Goal: Task Accomplishment & Management: Use online tool/utility

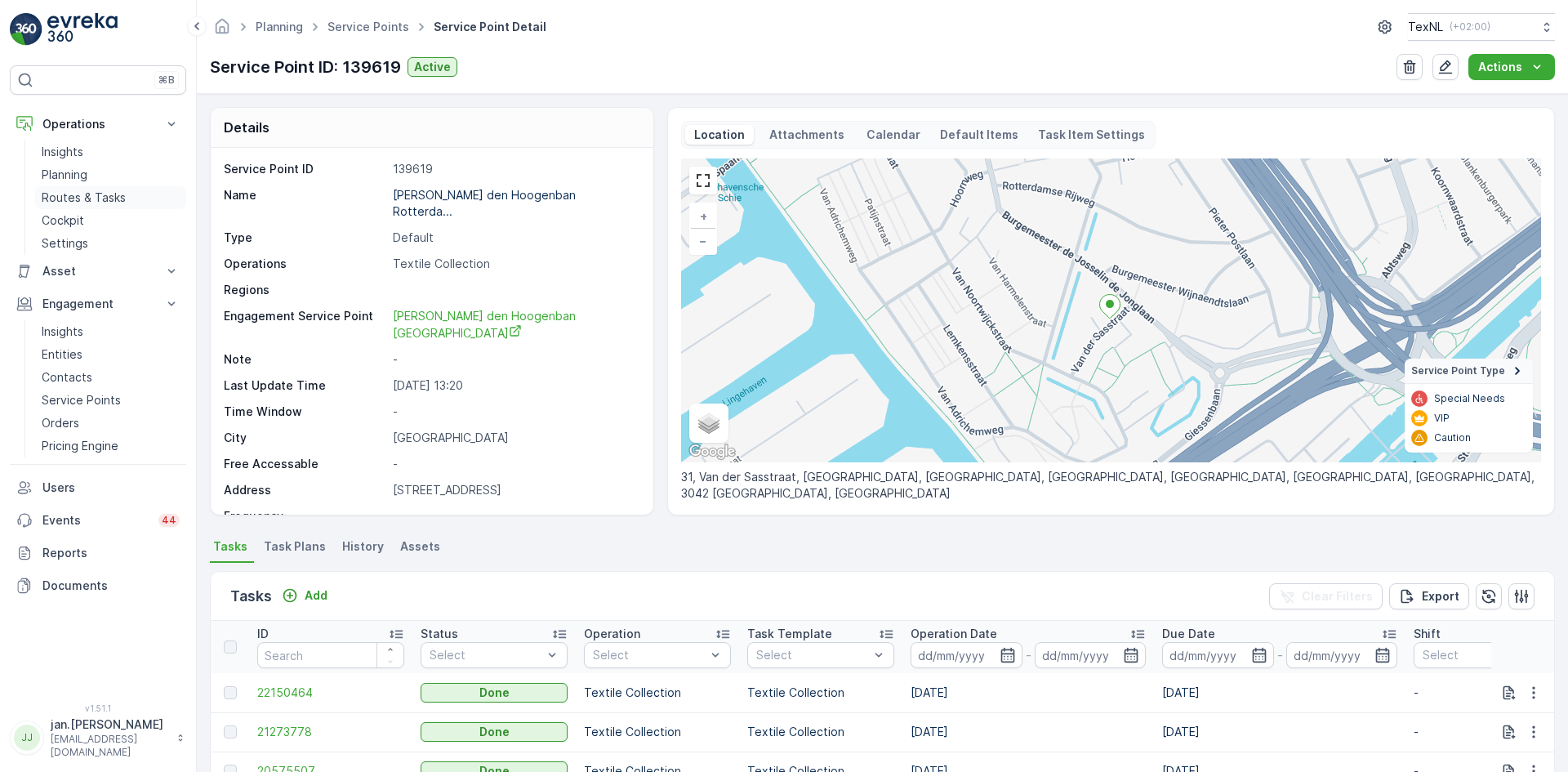
click at [72, 194] on p "Routes & Tasks" at bounding box center [84, 197] width 84 height 17
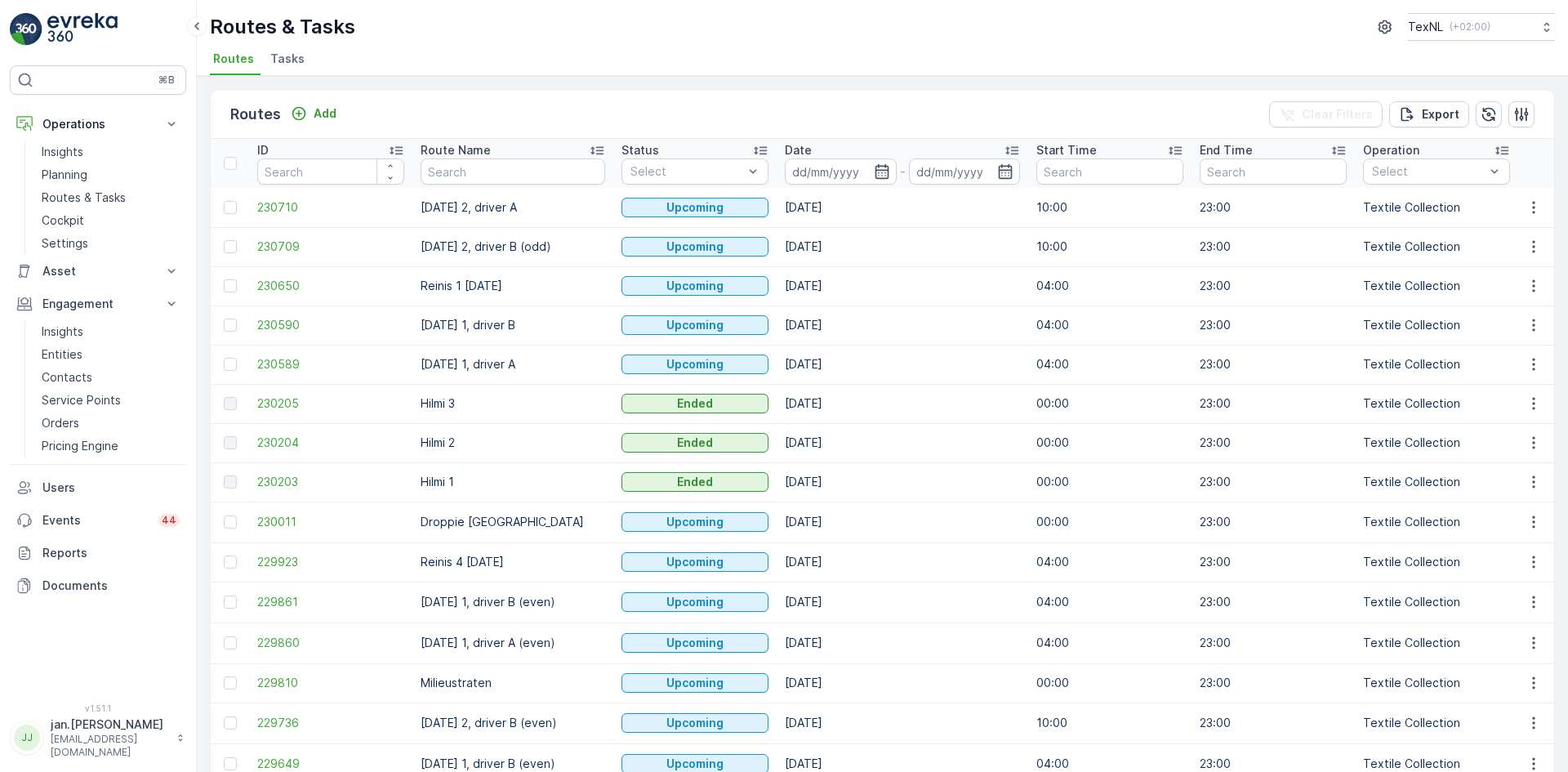
click at [804, 172] on input at bounding box center [841, 171] width 112 height 26
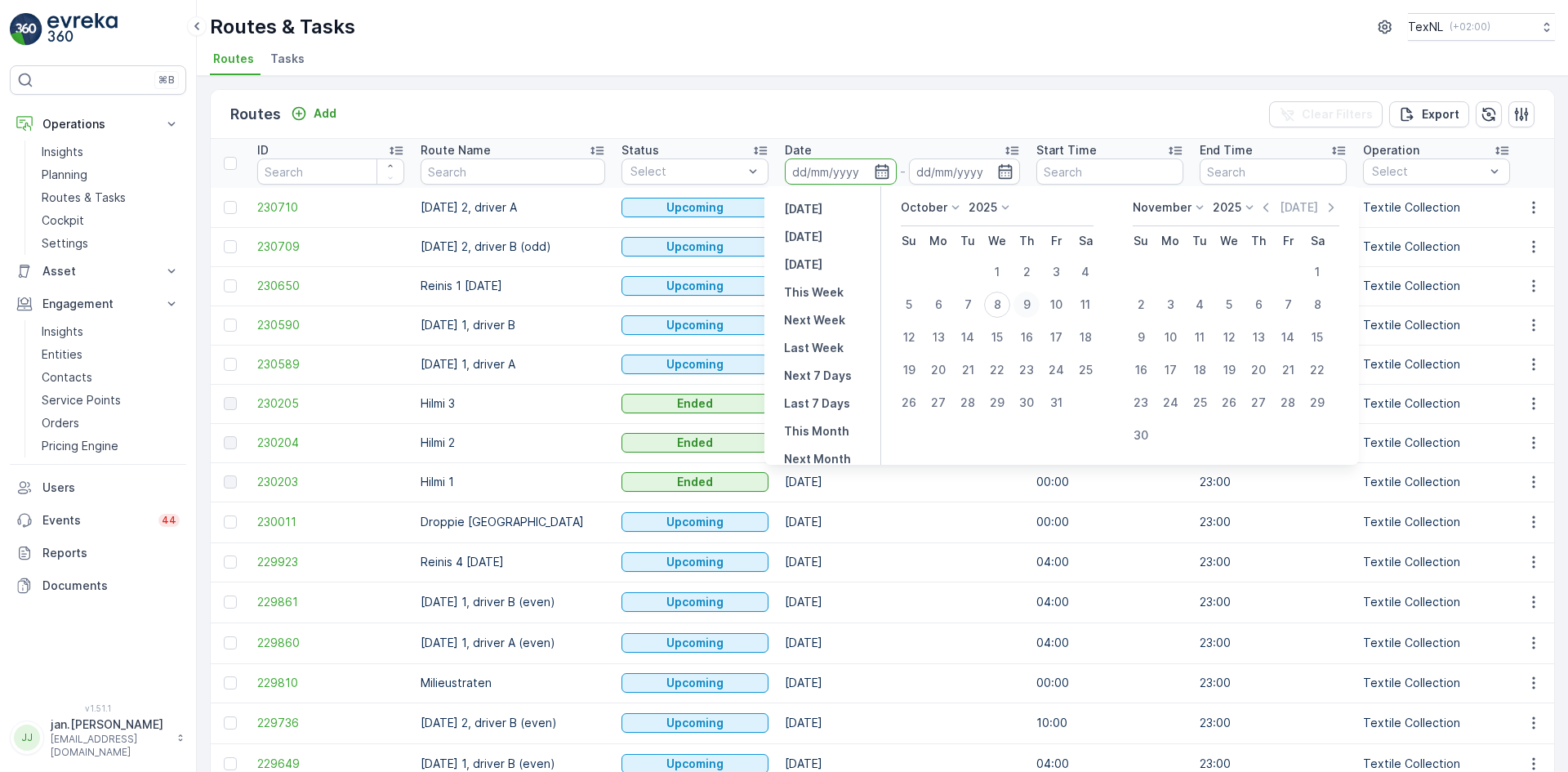
click at [1024, 307] on div "9" at bounding box center [1026, 305] width 26 height 26
type input "[DATE]"
click at [1024, 307] on div "9" at bounding box center [1026, 305] width 26 height 26
type input "[DATE]"
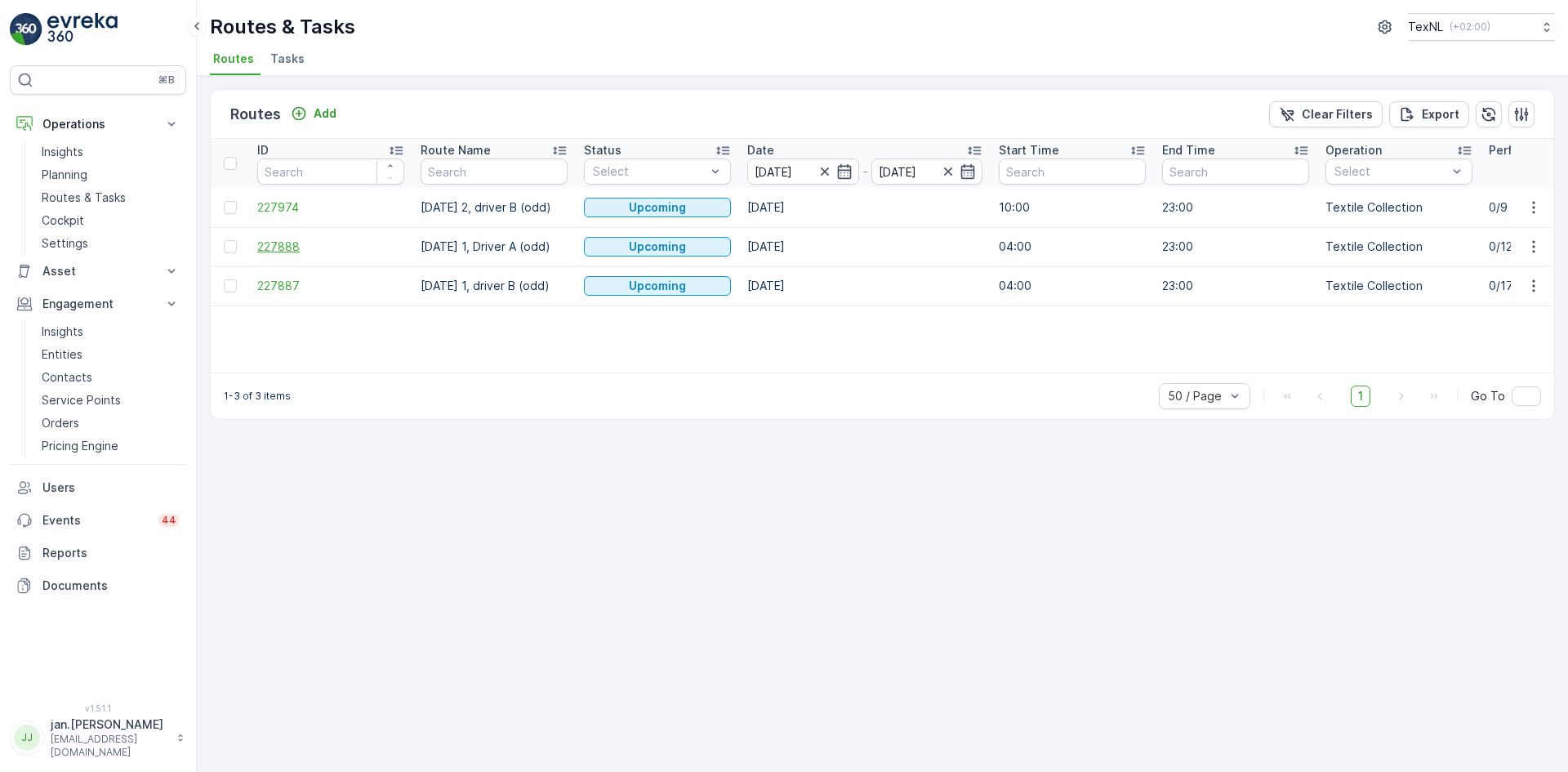
click at [284, 255] on span "227888" at bounding box center [331, 246] width 147 height 17
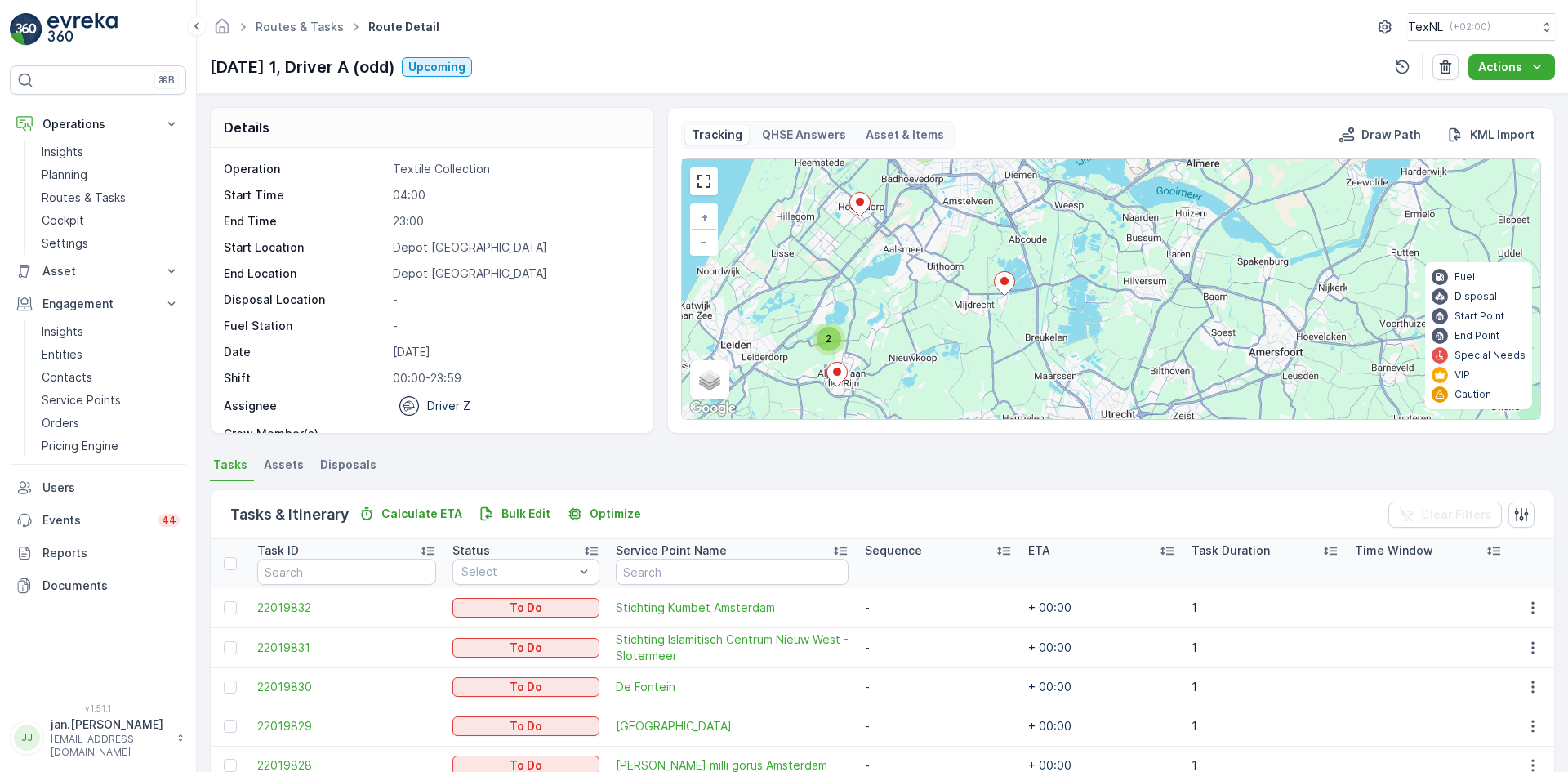
drag, startPoint x: 1125, startPoint y: 254, endPoint x: 1057, endPoint y: 238, distance: 69.9
click at [1057, 238] on div "2 3 2 + − Satellite Roadmap Terrain Hybrid Leaflet Keyboard shortcuts Map Data …" at bounding box center [1111, 289] width 859 height 260
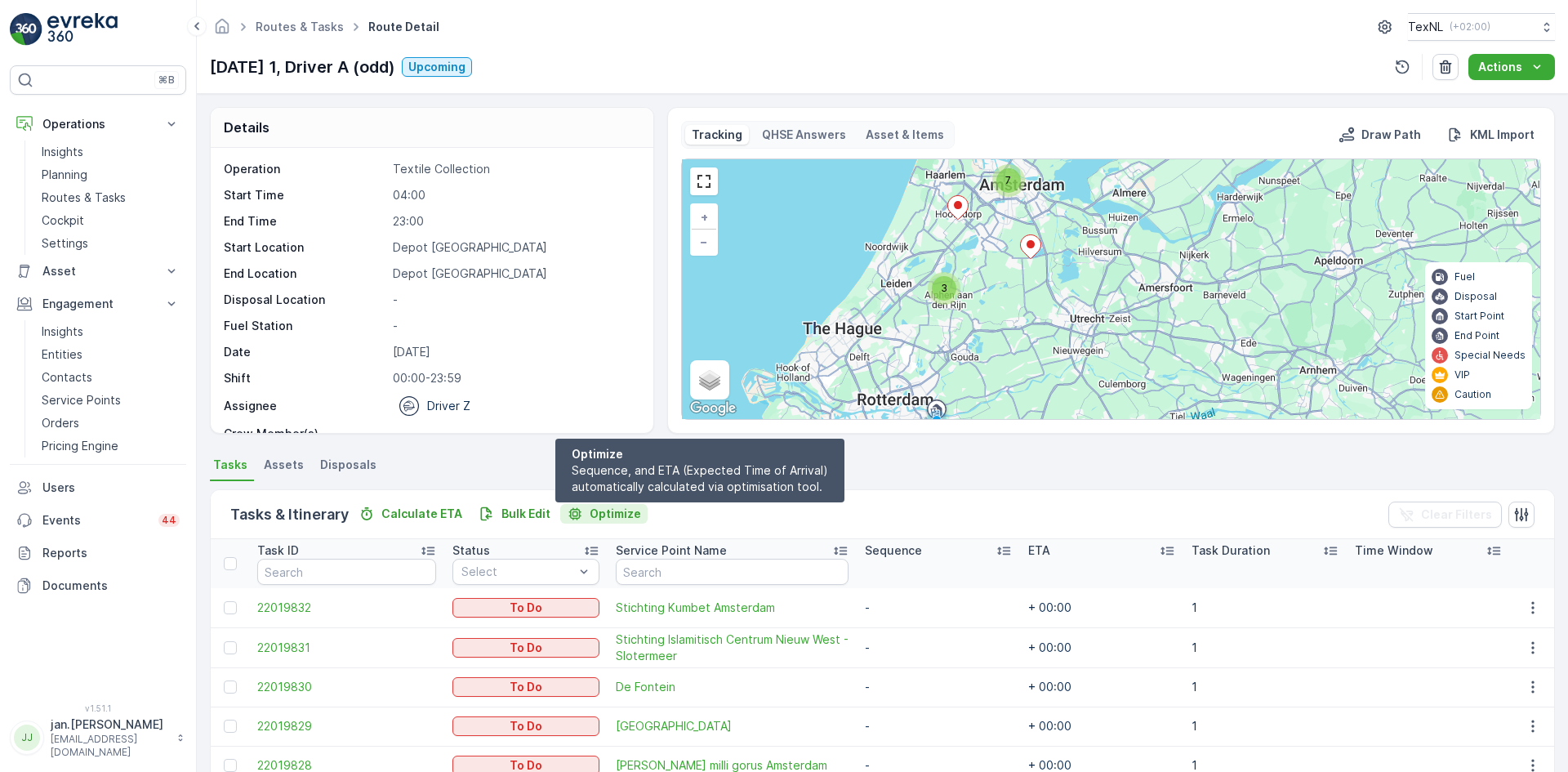
click at [619, 509] on p "Optimize" at bounding box center [615, 513] width 52 height 17
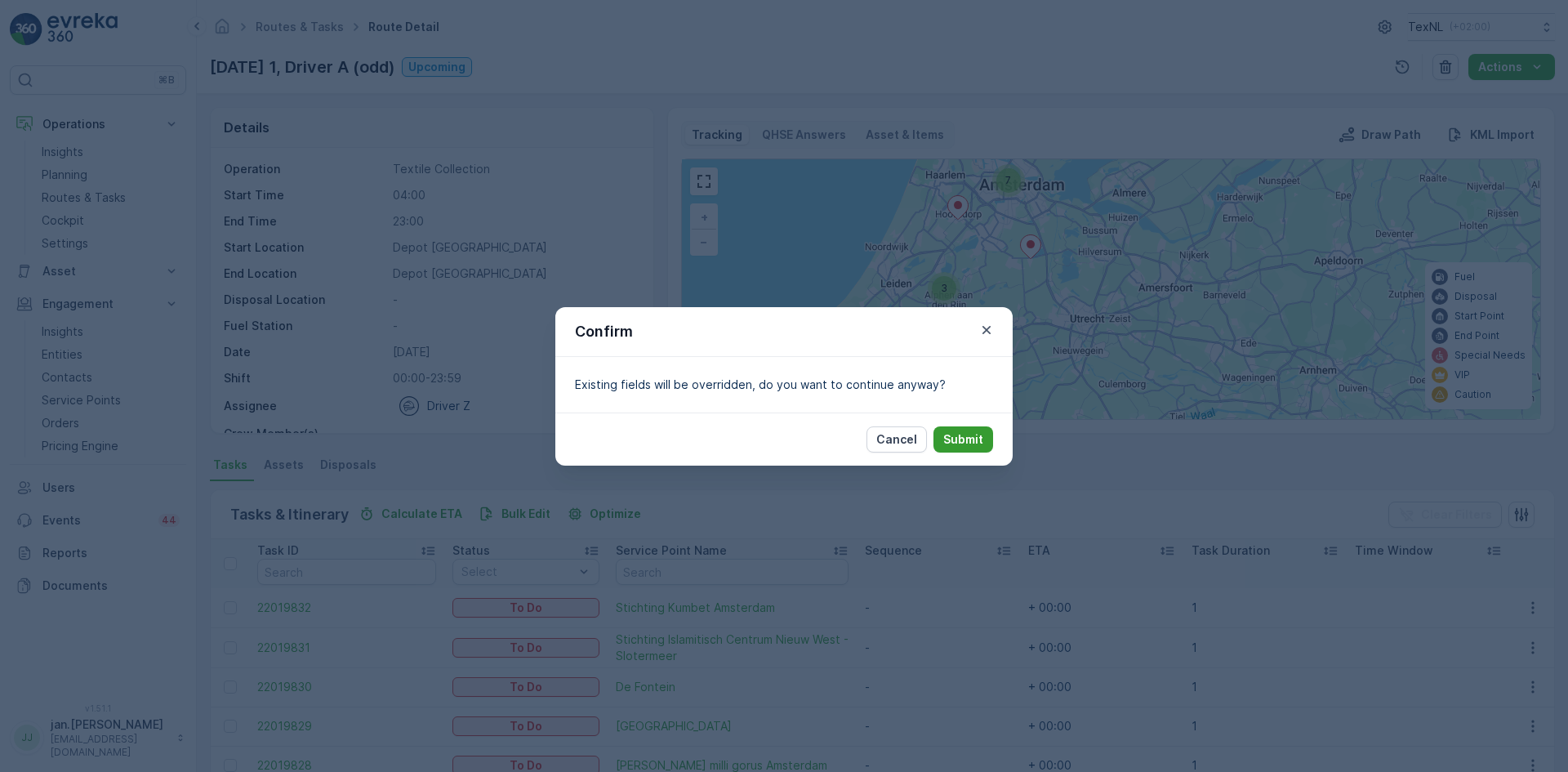
click at [963, 436] on p "Submit" at bounding box center [963, 439] width 40 height 17
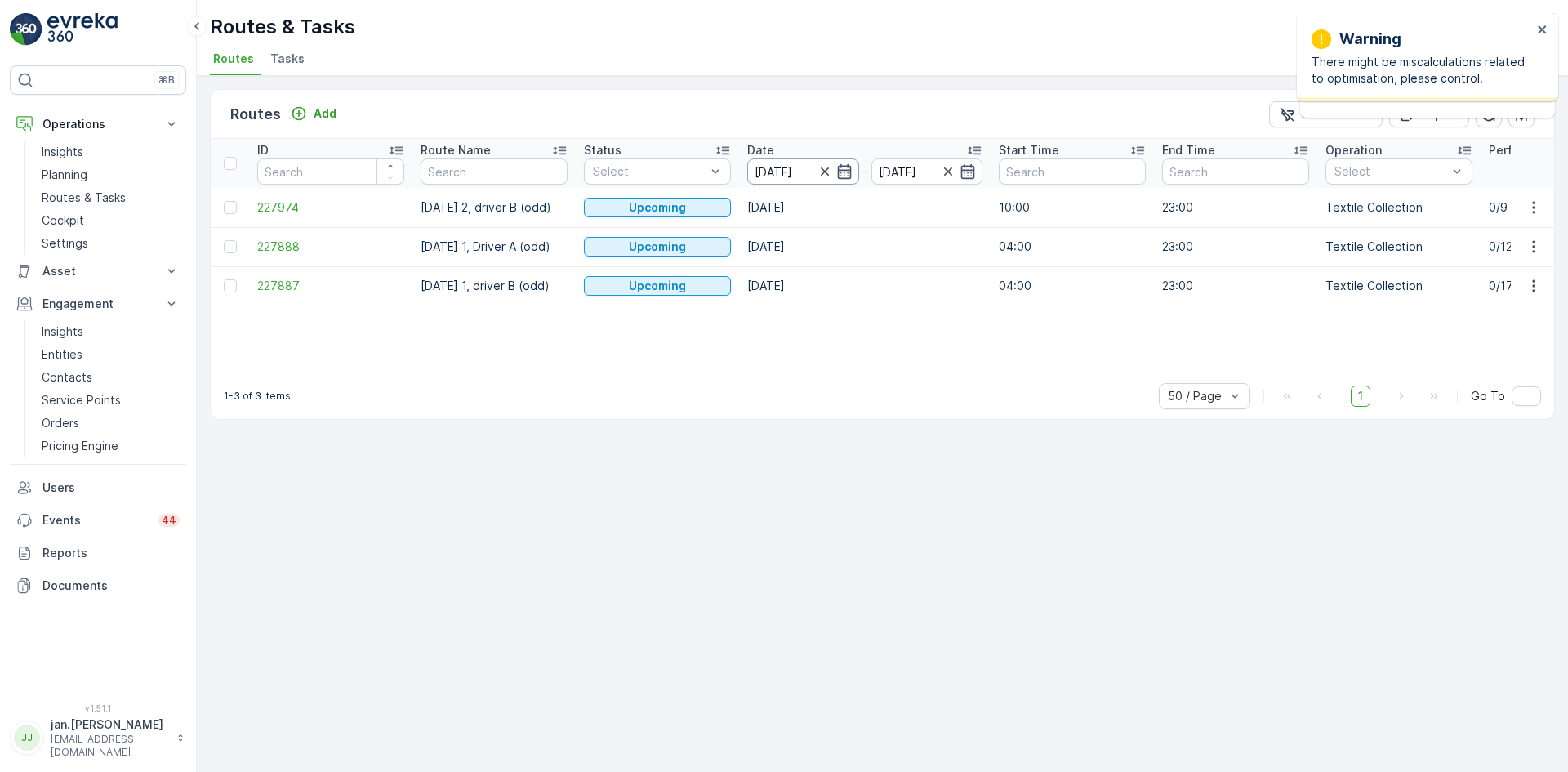
click at [794, 167] on input "[DATE]" at bounding box center [803, 171] width 112 height 26
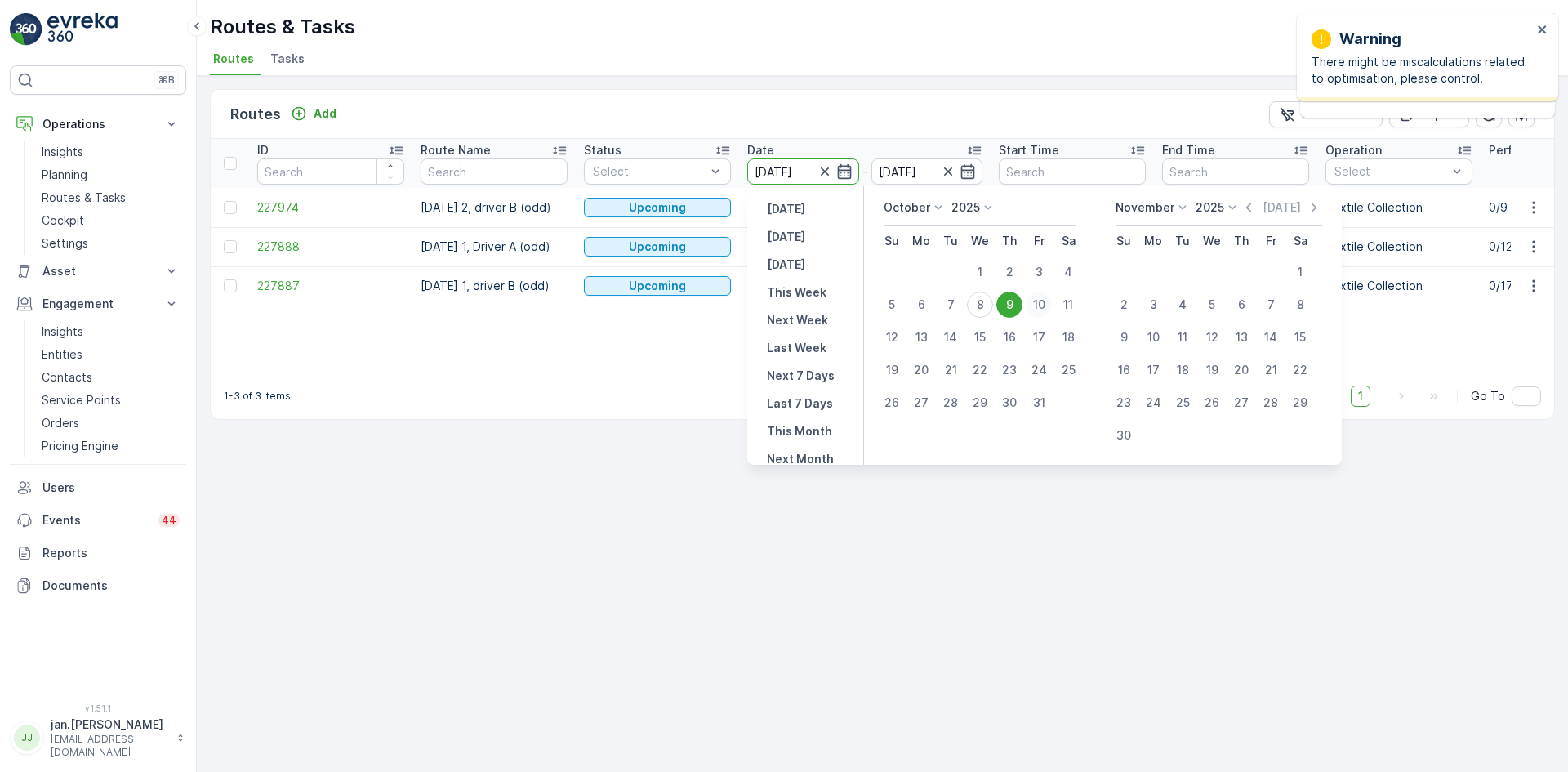
click at [1049, 305] on div "10" at bounding box center [1039, 305] width 26 height 26
type input "[DATE]"
click at [1046, 305] on div "10" at bounding box center [1039, 305] width 26 height 26
type input "[DATE]"
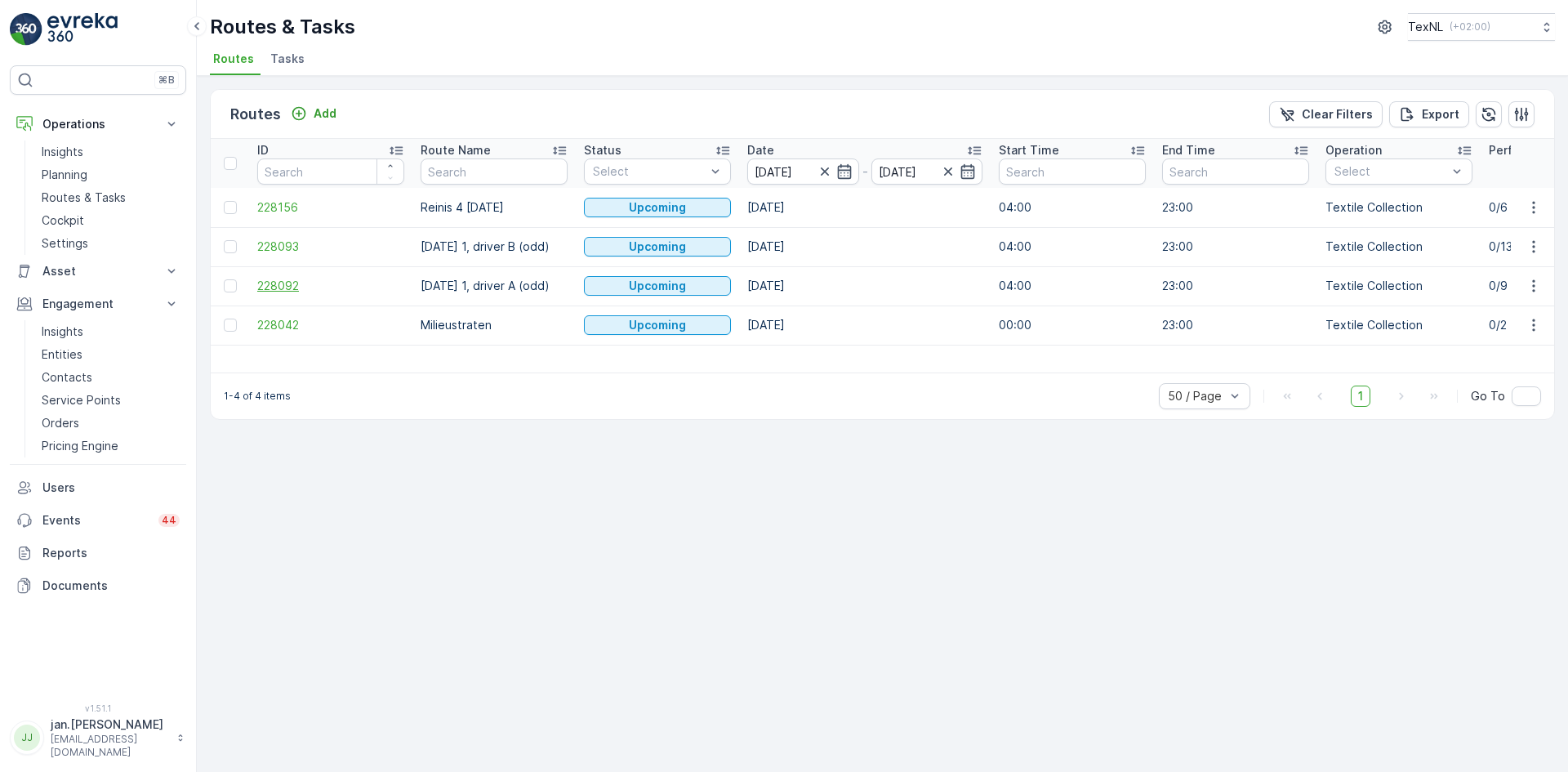
click at [283, 293] on span "228092" at bounding box center [331, 286] width 147 height 17
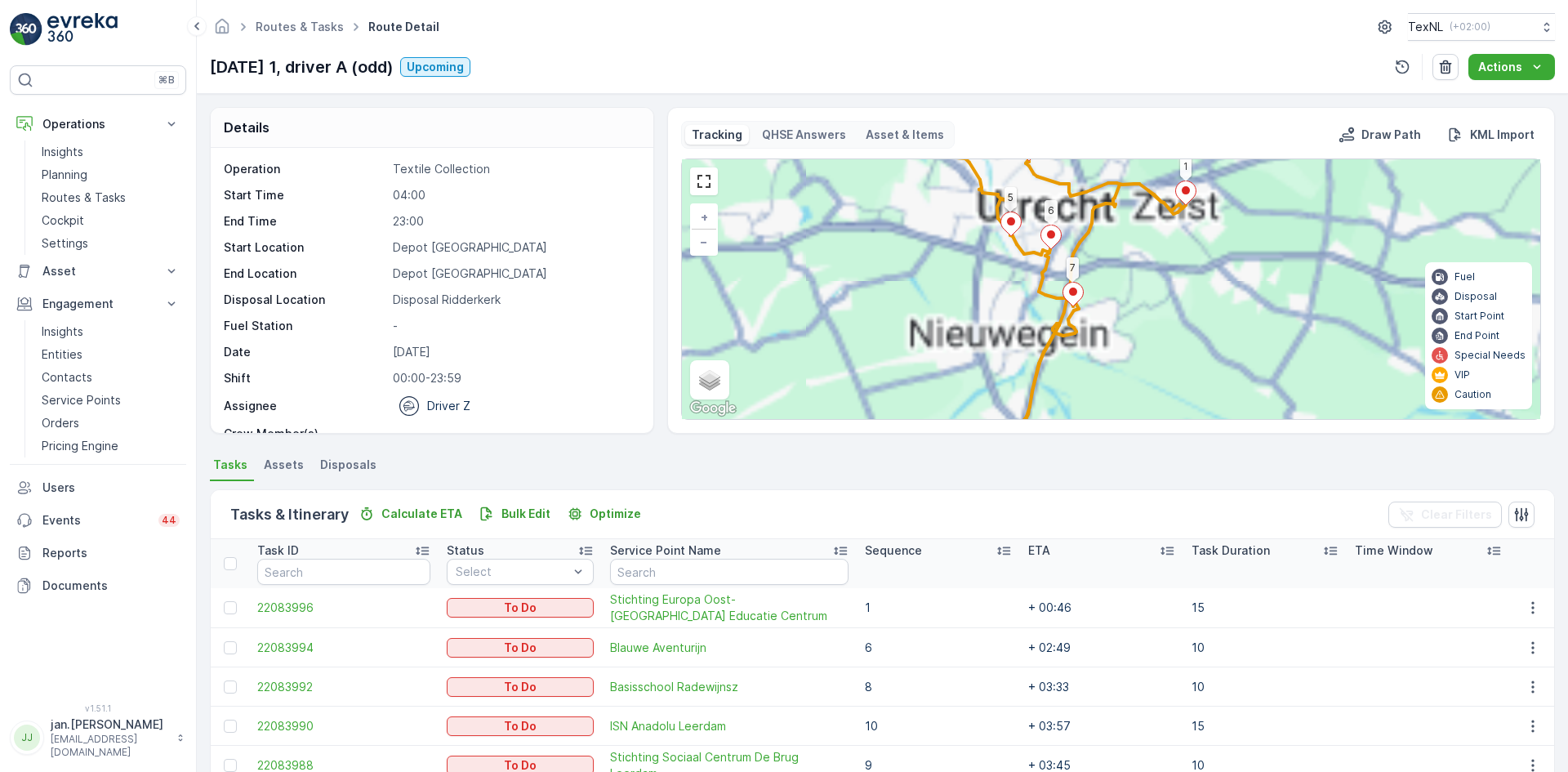
drag, startPoint x: 1207, startPoint y: 236, endPoint x: 1187, endPoint y: 350, distance: 115.7
click at [1187, 350] on div "3 1 3 2 7 6 5 + − Satellite Roadmap Terrain Hybrid Leaflet Keyboard shortcuts M…" at bounding box center [1111, 289] width 859 height 260
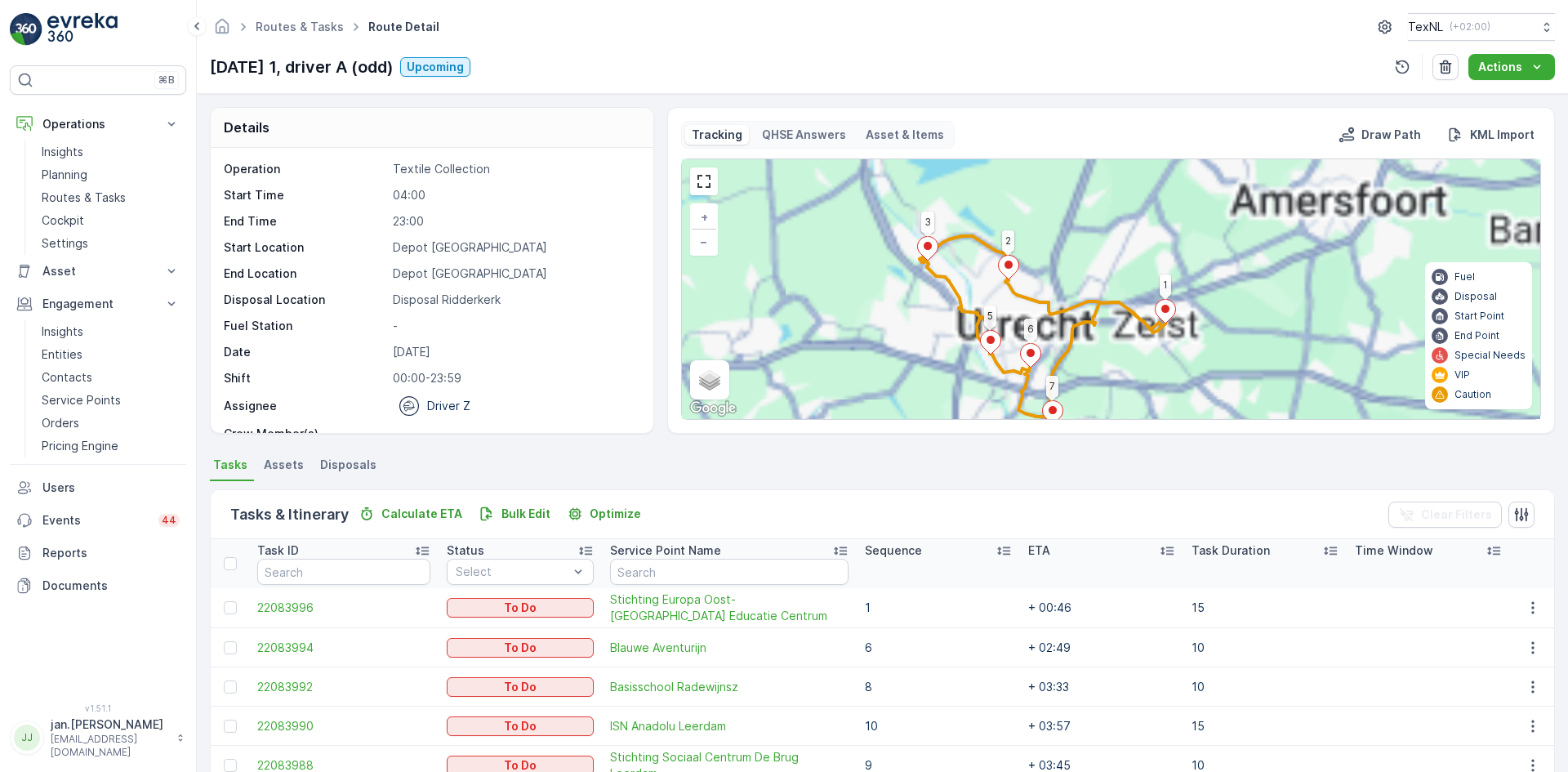
drag, startPoint x: 1257, startPoint y: 243, endPoint x: 1146, endPoint y: 385, distance: 180.2
click at [1146, 385] on div "3 1 3 2 7 6 5 + − Satellite Roadmap Terrain Hybrid Leaflet Keyboard shortcuts M…" at bounding box center [1111, 289] width 859 height 260
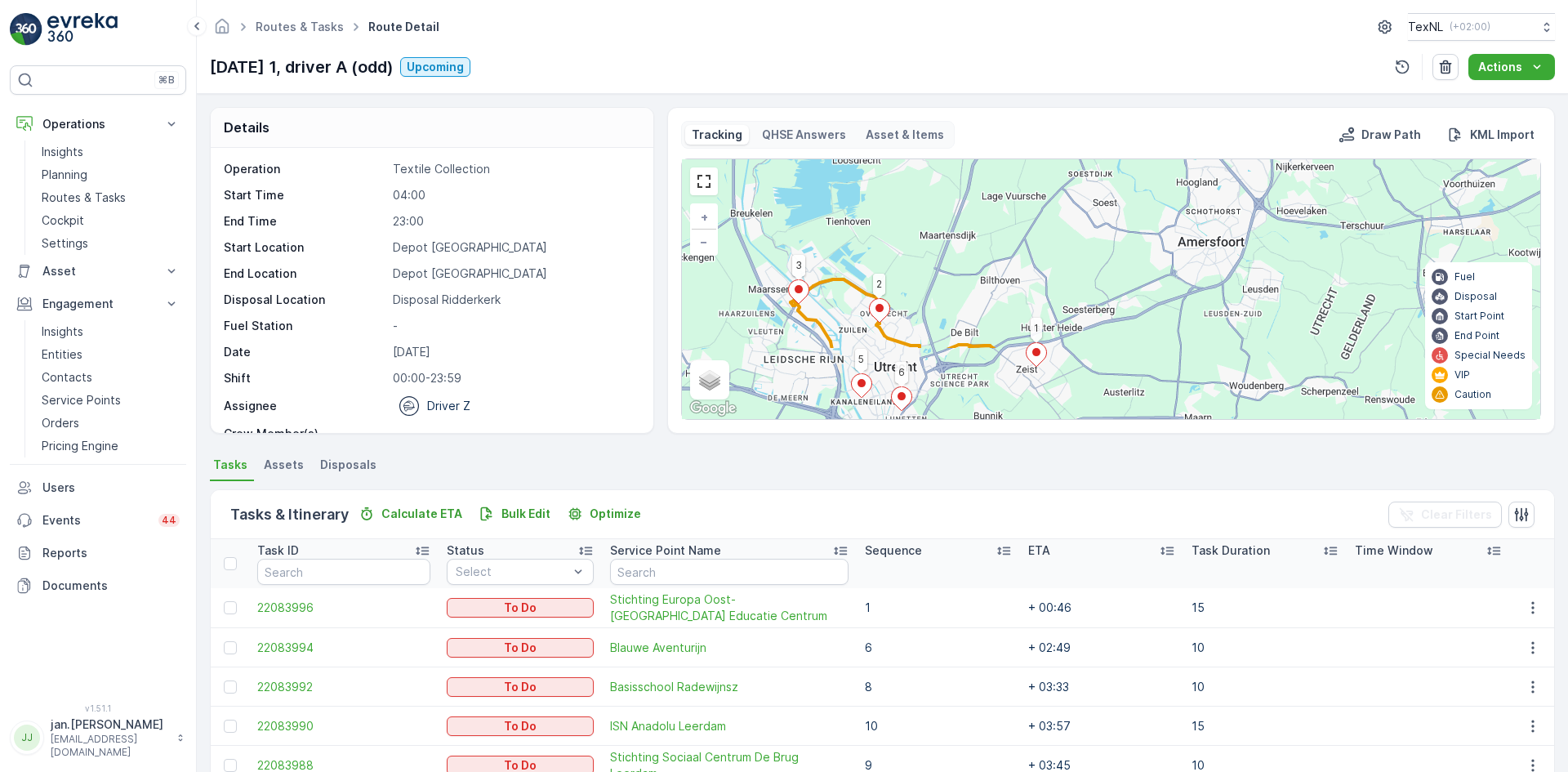
drag, startPoint x: 1164, startPoint y: 216, endPoint x: 1161, endPoint y: 233, distance: 17.3
click at [1161, 233] on div "3 1 3 2 7 6 5 + − Satellite Roadmap Terrain Hybrid Leaflet Keyboard shortcuts M…" at bounding box center [1111, 289] width 859 height 260
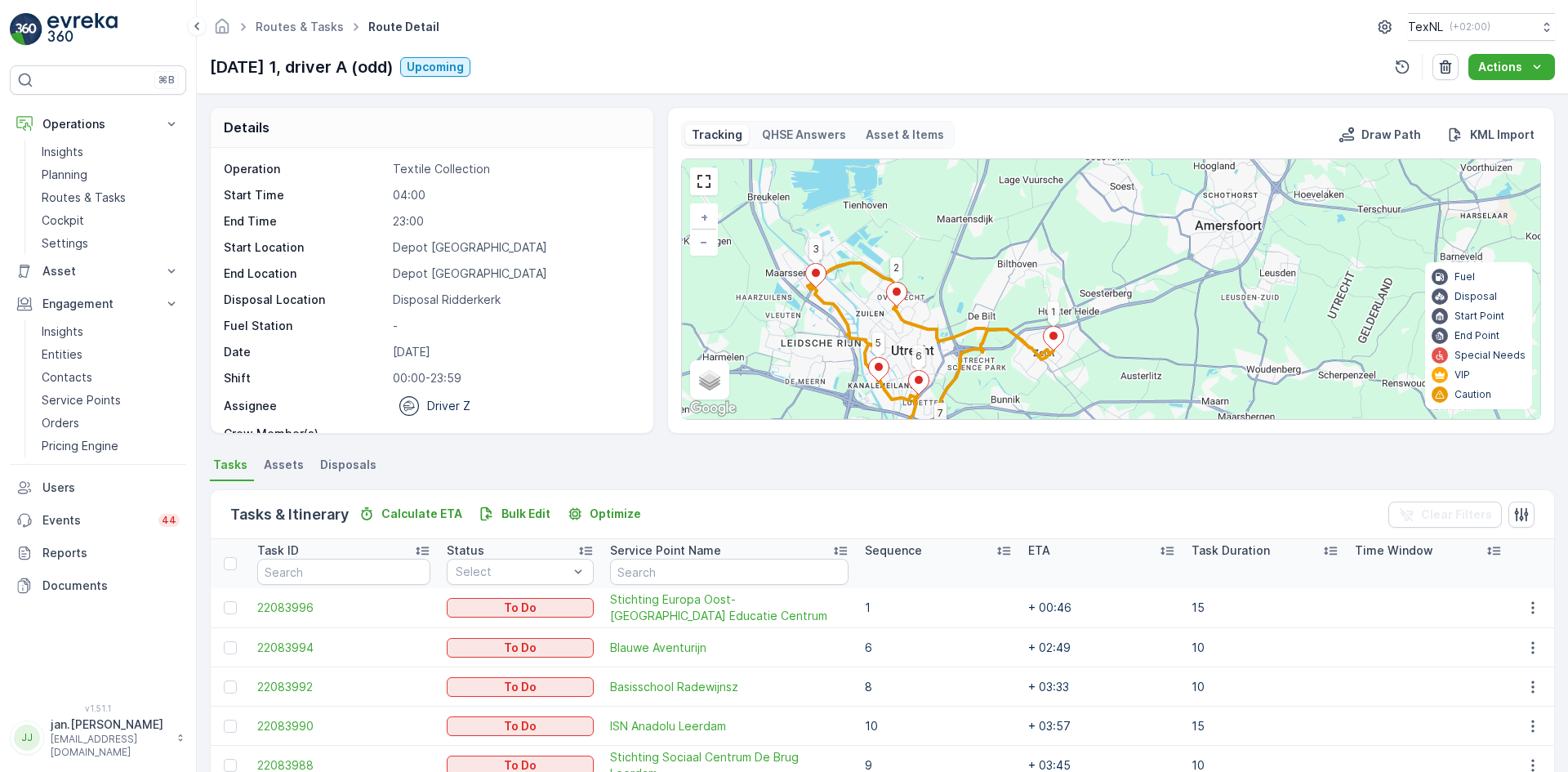
drag, startPoint x: 1124, startPoint y: 279, endPoint x: 1142, endPoint y: 264, distance: 23.4
click at [1142, 264] on div "3 1 3 2 7 6 5 + − Satellite Roadmap Terrain Hybrid Leaflet Keyboard shortcuts M…" at bounding box center [1111, 289] width 859 height 260
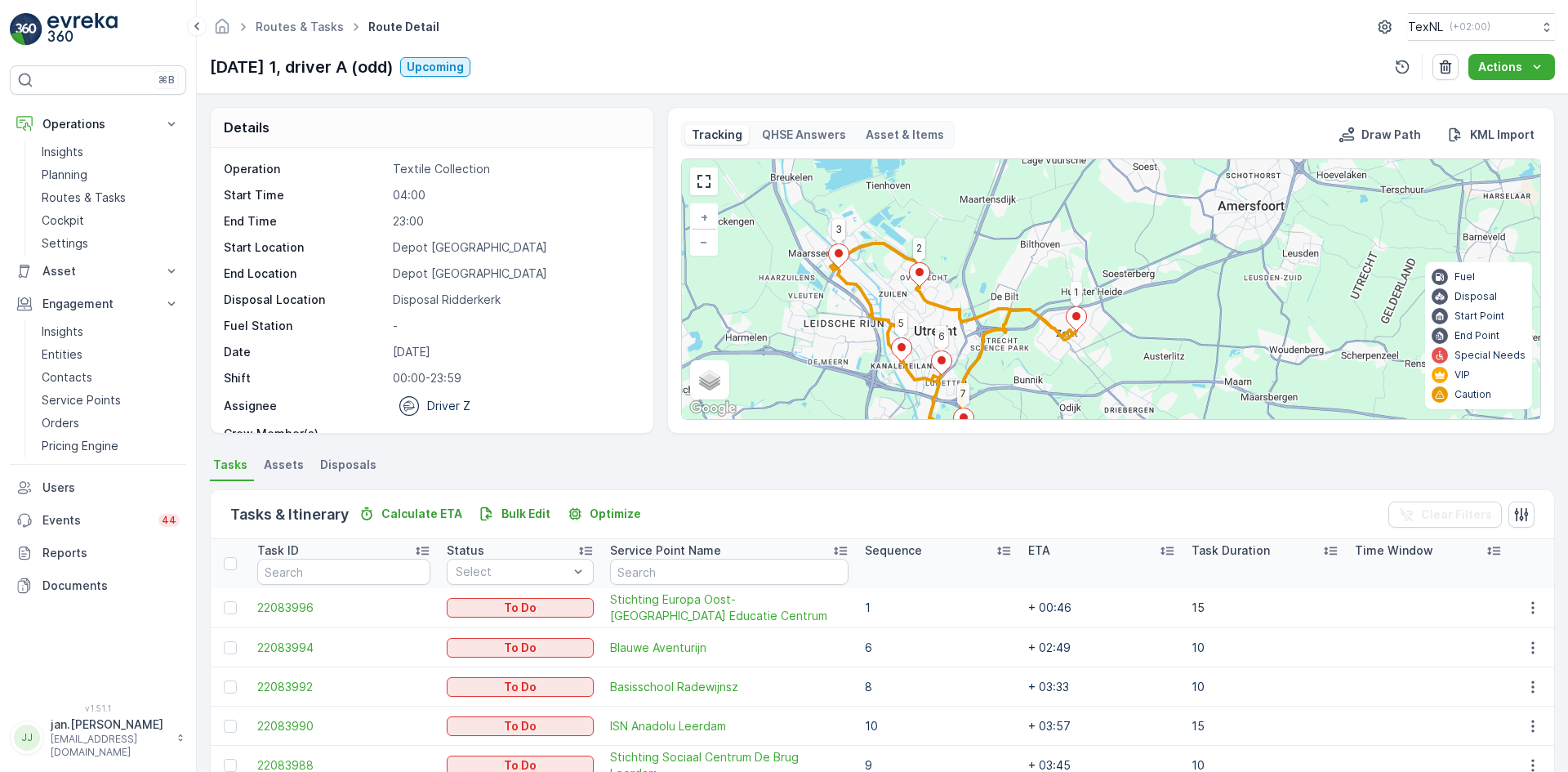
drag, startPoint x: 1016, startPoint y: 296, endPoint x: 1038, endPoint y: 276, distance: 29.7
click at [1038, 276] on div "3 1 3 2 7 6 5 + − Satellite Roadmap Terrain Hybrid Leaflet Keyboard shortcuts M…" at bounding box center [1111, 289] width 859 height 260
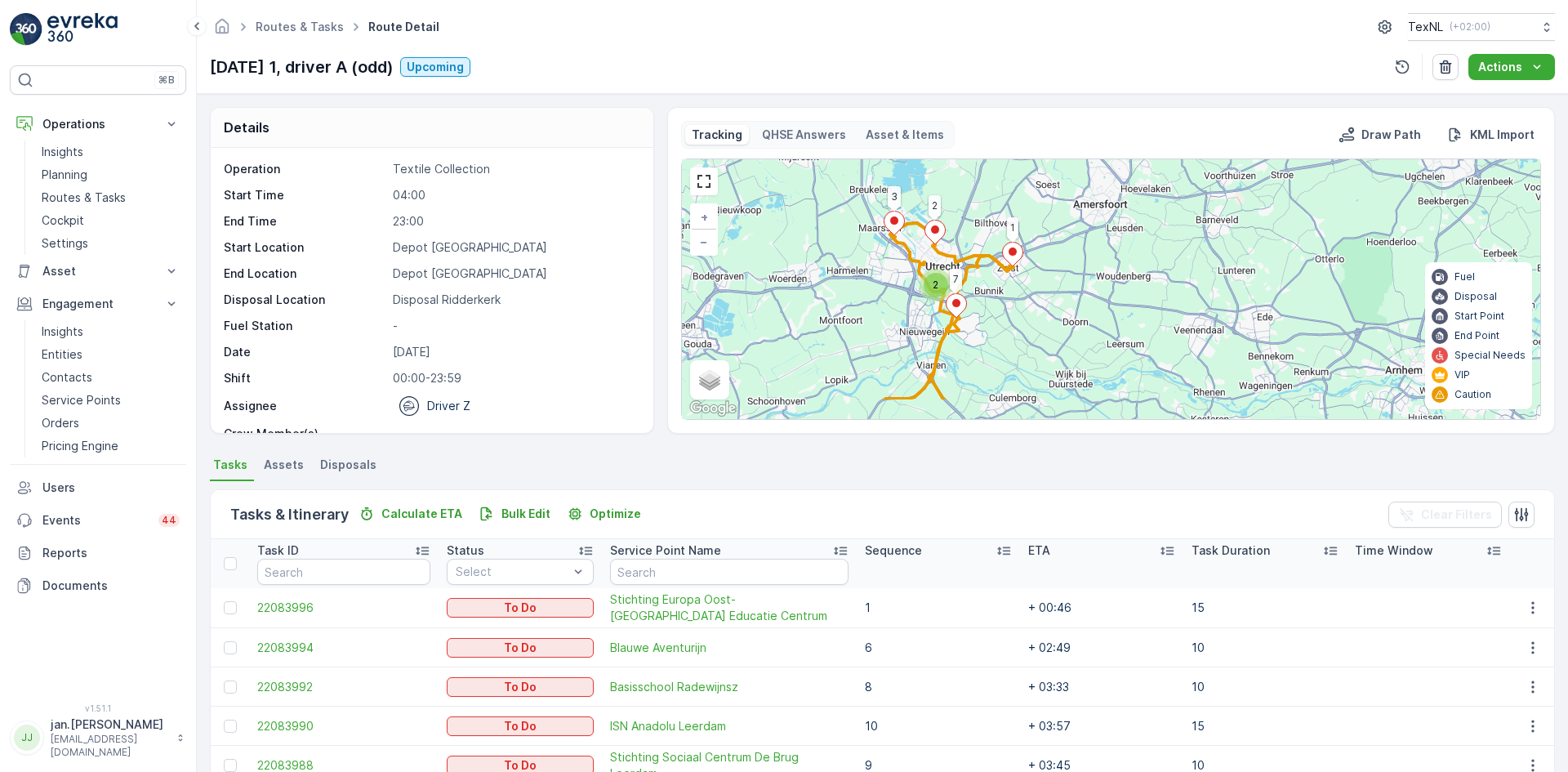
drag, startPoint x: 855, startPoint y: 348, endPoint x: 869, endPoint y: 303, distance: 47.1
click at [869, 303] on div "2 3 1 3 2 7 + − Satellite Roadmap Terrain Hybrid Leaflet Keyboard shortcuts Map…" at bounding box center [1111, 289] width 859 height 260
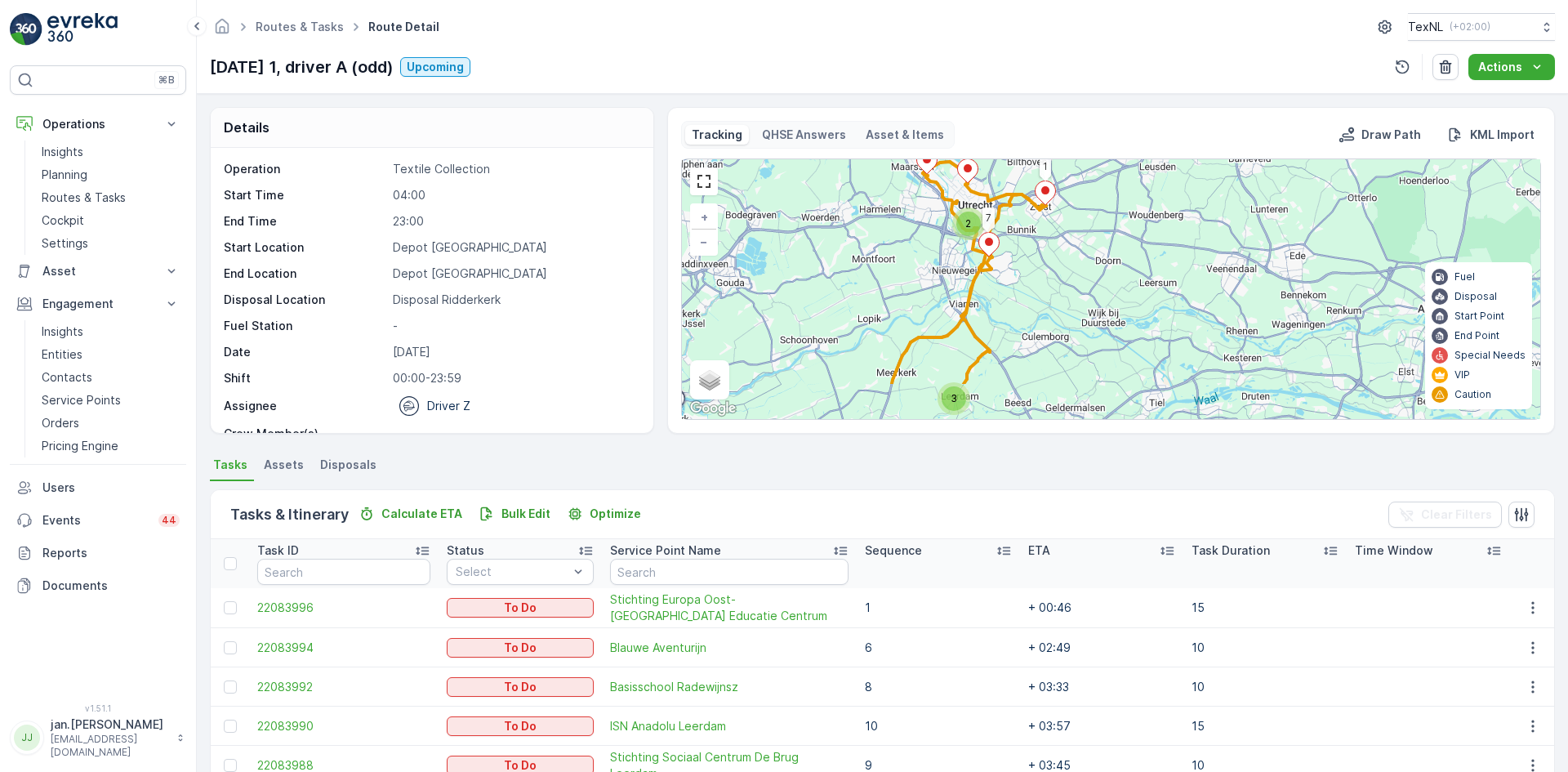
drag, startPoint x: 863, startPoint y: 307, endPoint x: 896, endPoint y: 246, distance: 69.4
click at [896, 246] on div "2 3 1 3 2 7 + − Satellite Roadmap Terrain Hybrid Leaflet Keyboard shortcuts Map…" at bounding box center [1111, 289] width 859 height 260
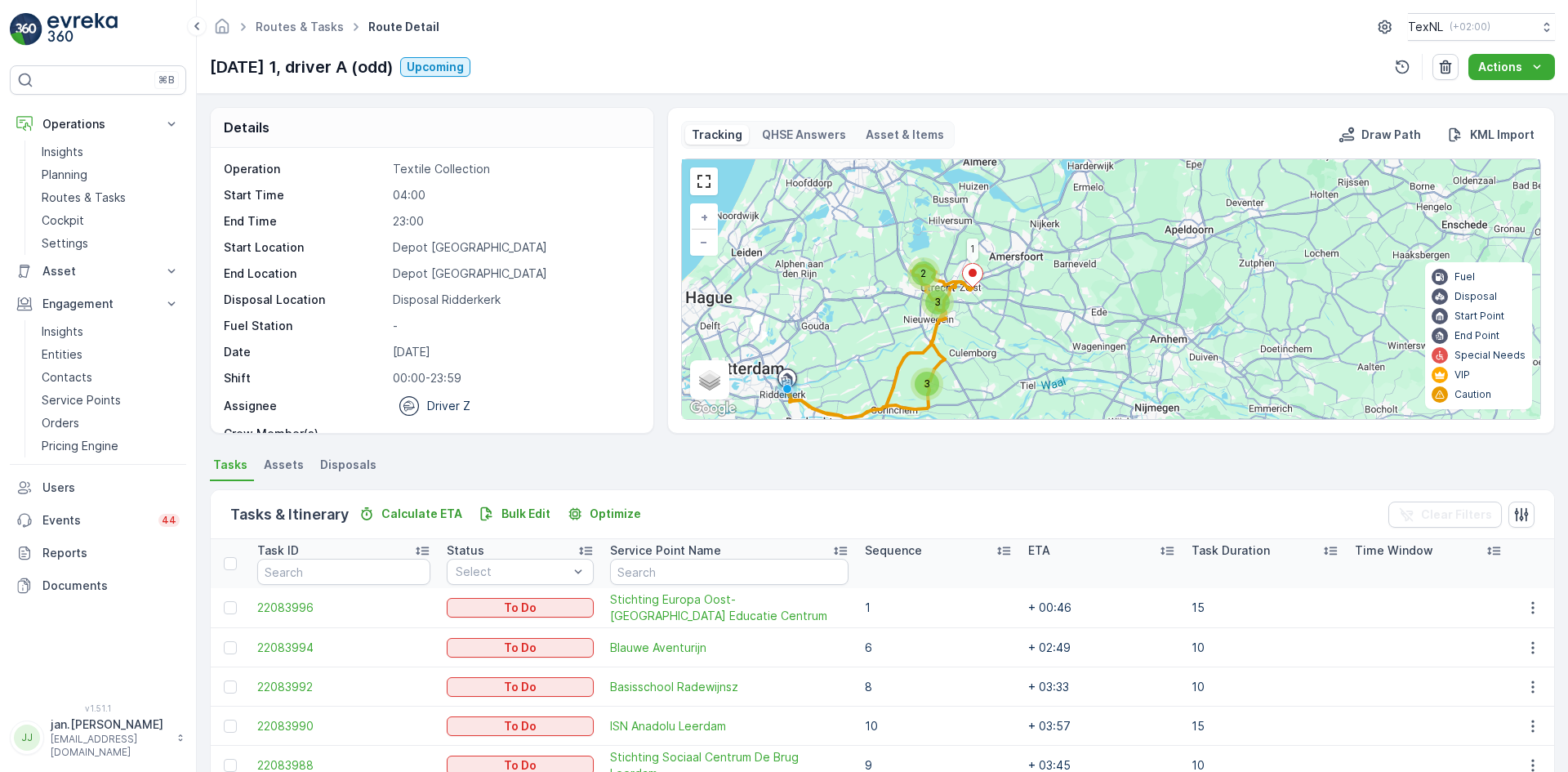
drag, startPoint x: 848, startPoint y: 362, endPoint x: 846, endPoint y: 420, distance: 58.0
click at [846, 420] on div "2 3 3 1 + − Satellite Roadmap Terrain Hybrid Leaflet Keyboard shortcuts Map Dat…" at bounding box center [1111, 289] width 861 height 262
